Goal: Task Accomplishment & Management: Manage account settings

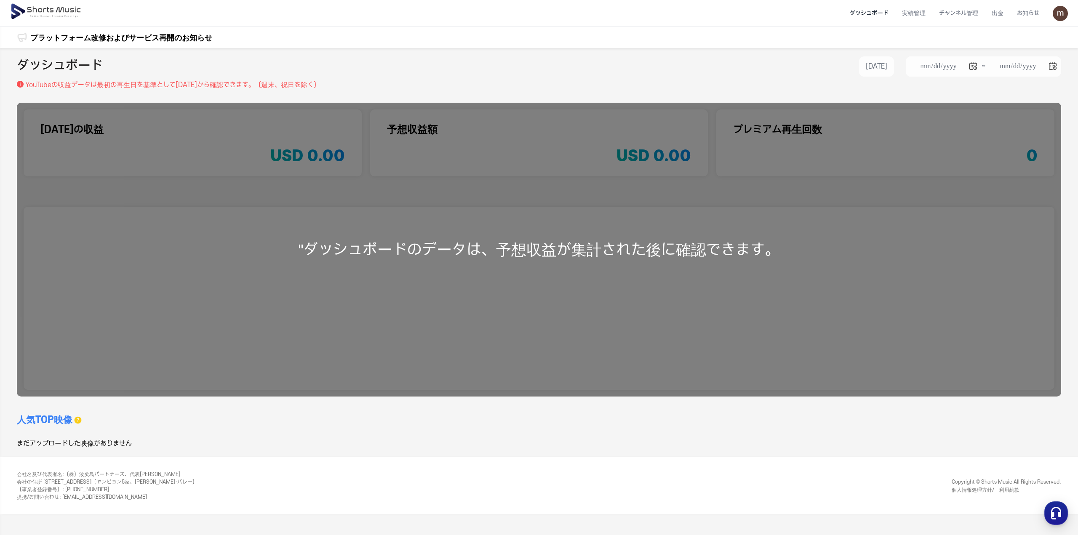
click at [62, 11] on img at bounding box center [46, 12] width 73 height 24
click at [1061, 11] on img at bounding box center [1060, 13] width 15 height 15
click at [1035, 47] on link "マイページ" at bounding box center [1030, 49] width 67 height 15
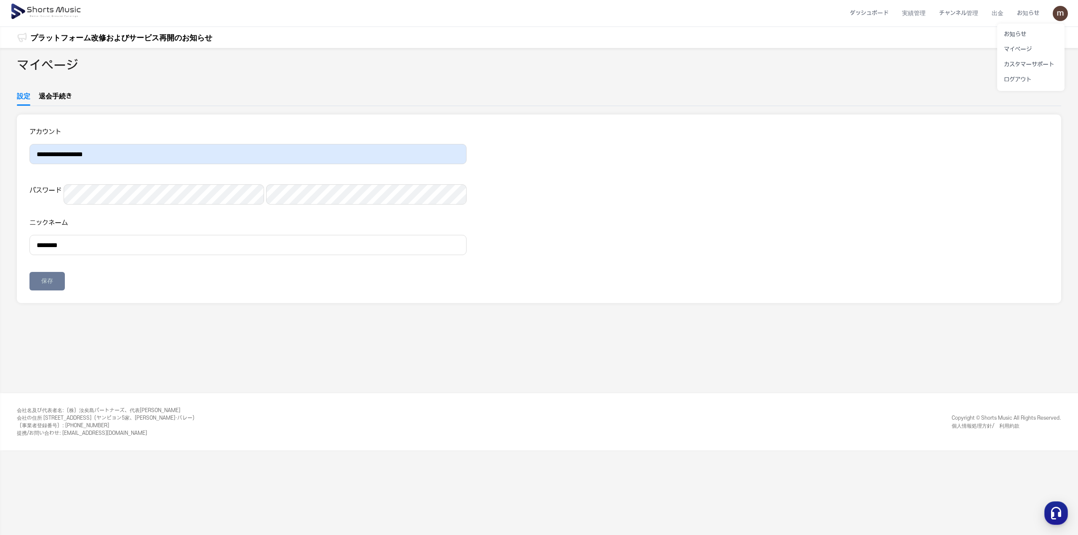
click at [45, 320] on button at bounding box center [539, 267] width 1078 height 535
click at [46, 13] on img at bounding box center [46, 12] width 73 height 24
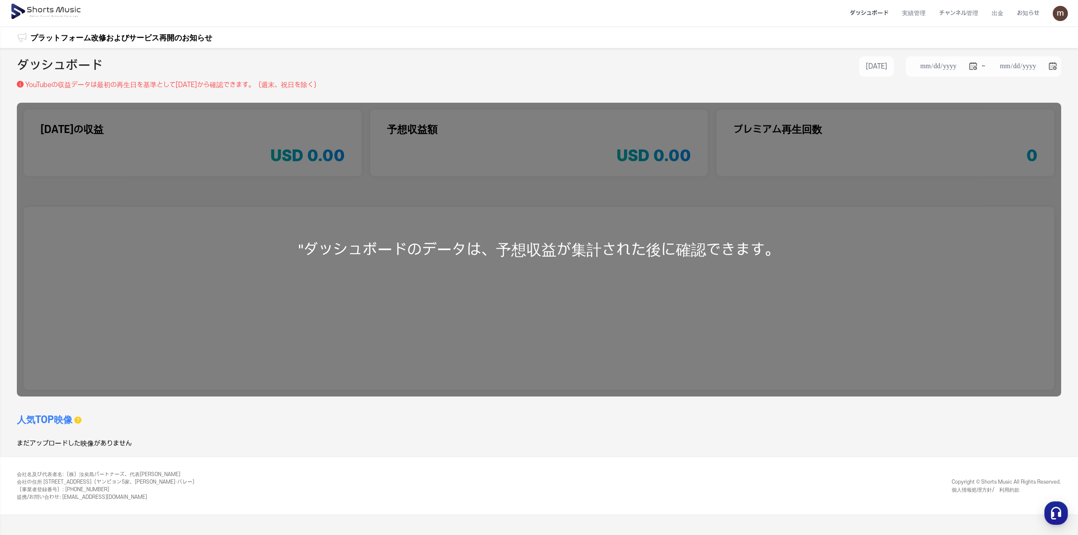
click at [1065, 15] on img at bounding box center [1060, 13] width 15 height 15
click at [1026, 53] on link "マイページ" at bounding box center [1030, 49] width 67 height 15
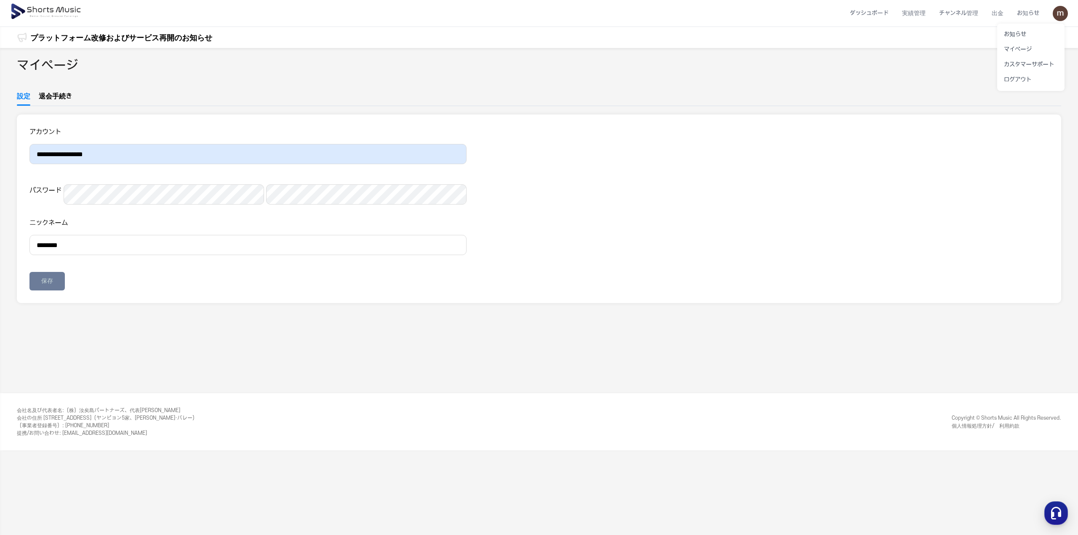
click at [966, 13] on button at bounding box center [539, 267] width 1078 height 535
click at [861, 15] on li "ダッシュボード" at bounding box center [869, 13] width 52 height 22
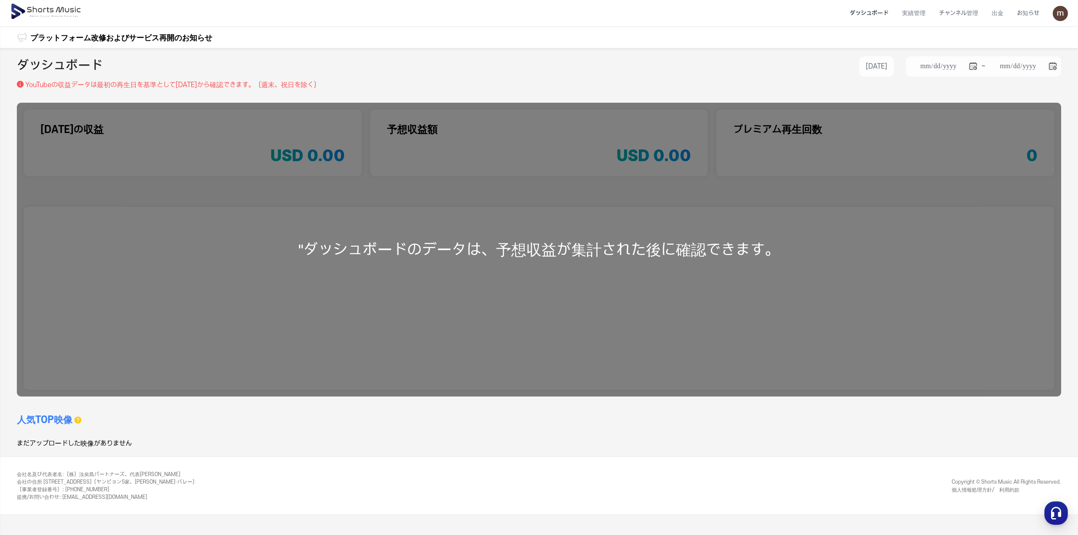
click at [45, 15] on img at bounding box center [46, 12] width 73 height 24
click at [917, 11] on li "実績管理" at bounding box center [913, 13] width 37 height 22
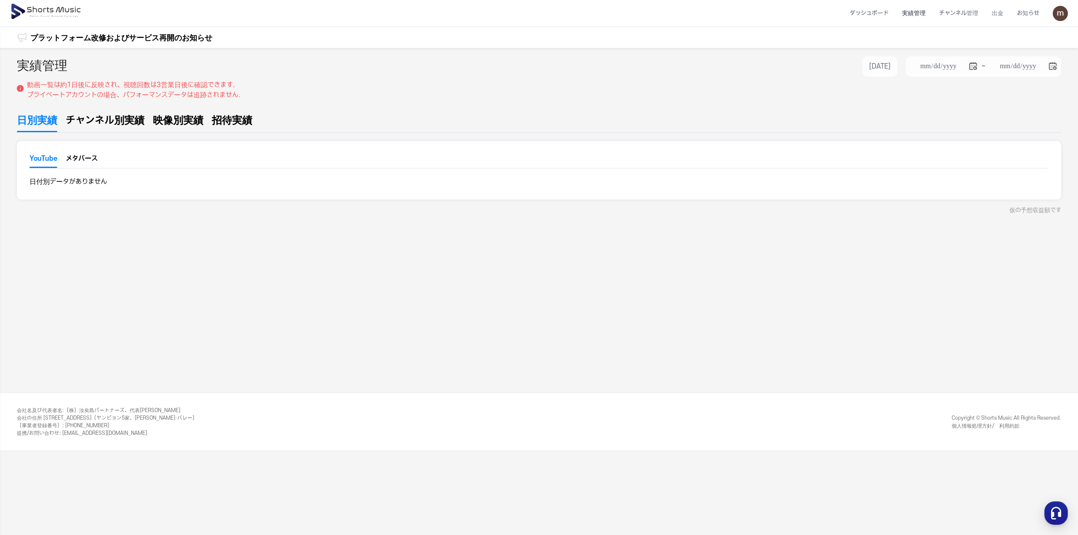
click at [1063, 15] on img at bounding box center [1060, 13] width 15 height 15
click at [1025, 45] on link "マイページ" at bounding box center [1030, 49] width 67 height 15
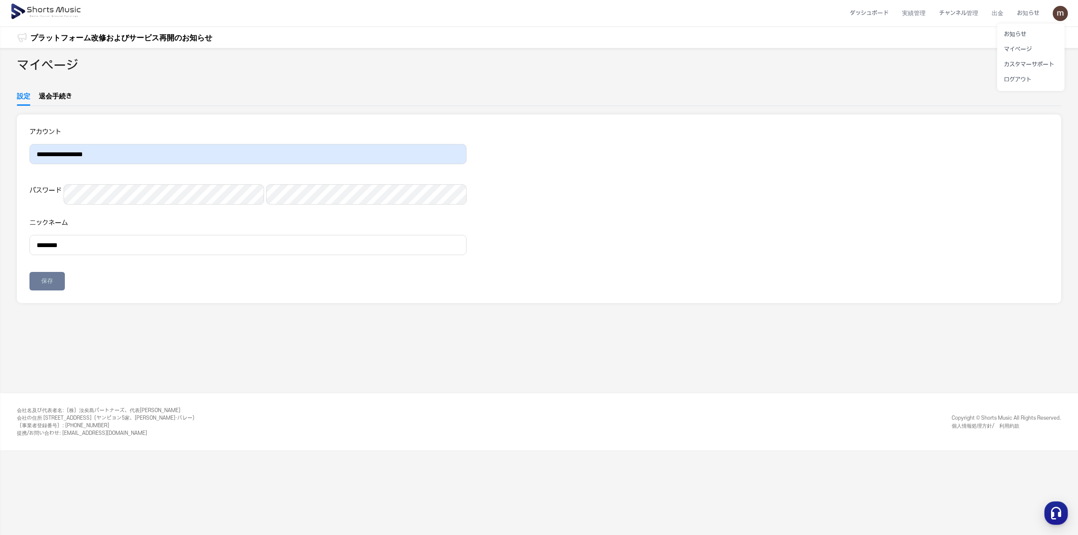
click at [56, 6] on button at bounding box center [539, 267] width 1078 height 535
